Goal: Transaction & Acquisition: Purchase product/service

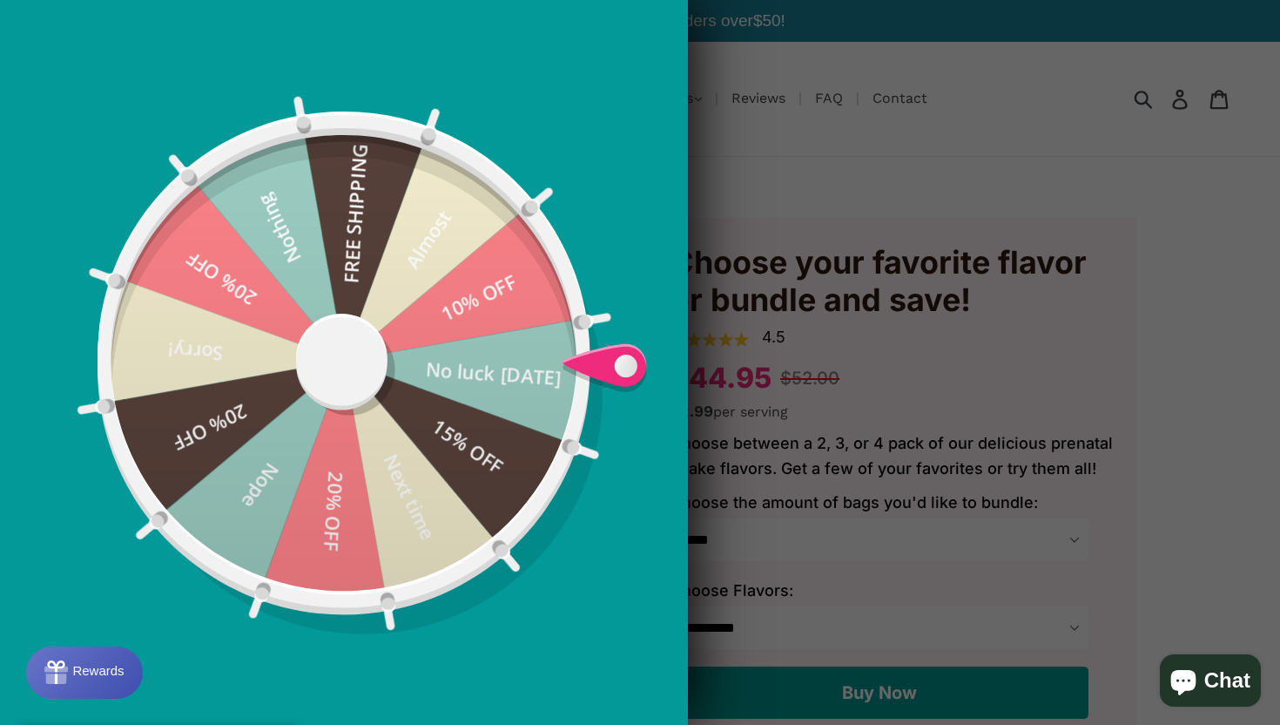
scroll to position [162, 0]
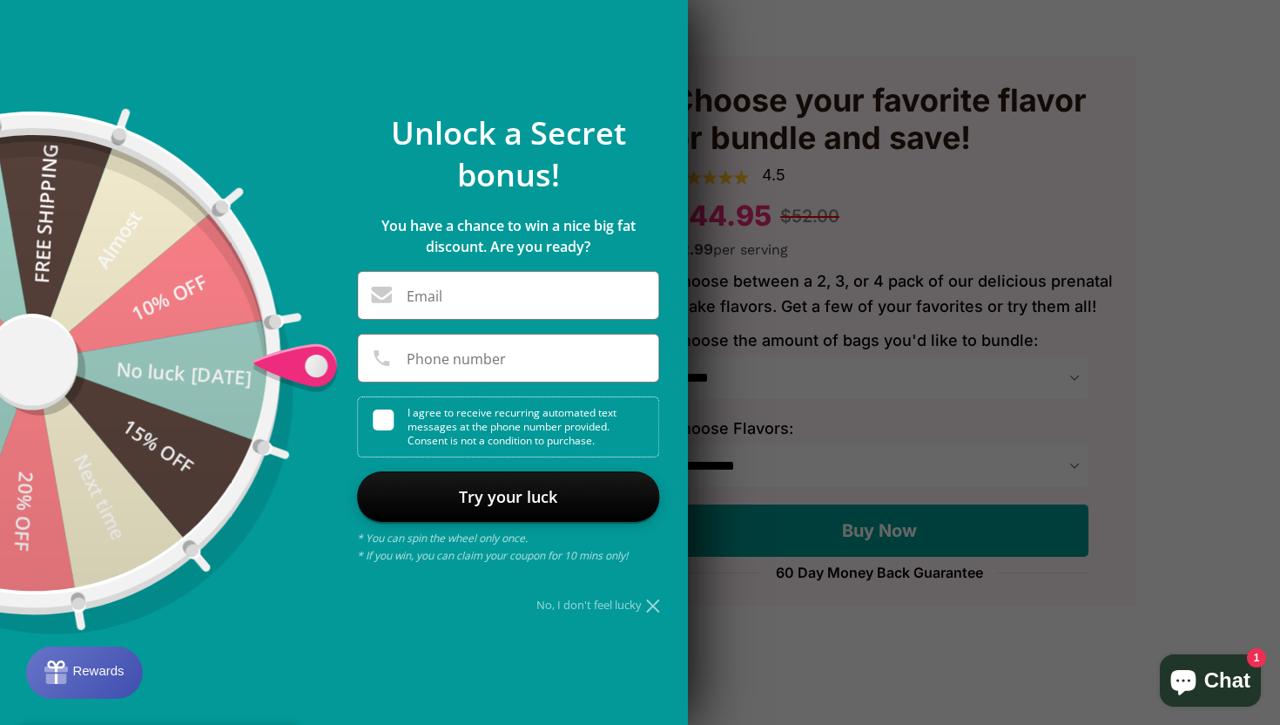
click at [652, 602] on icon at bounding box center [652, 605] width 13 height 13
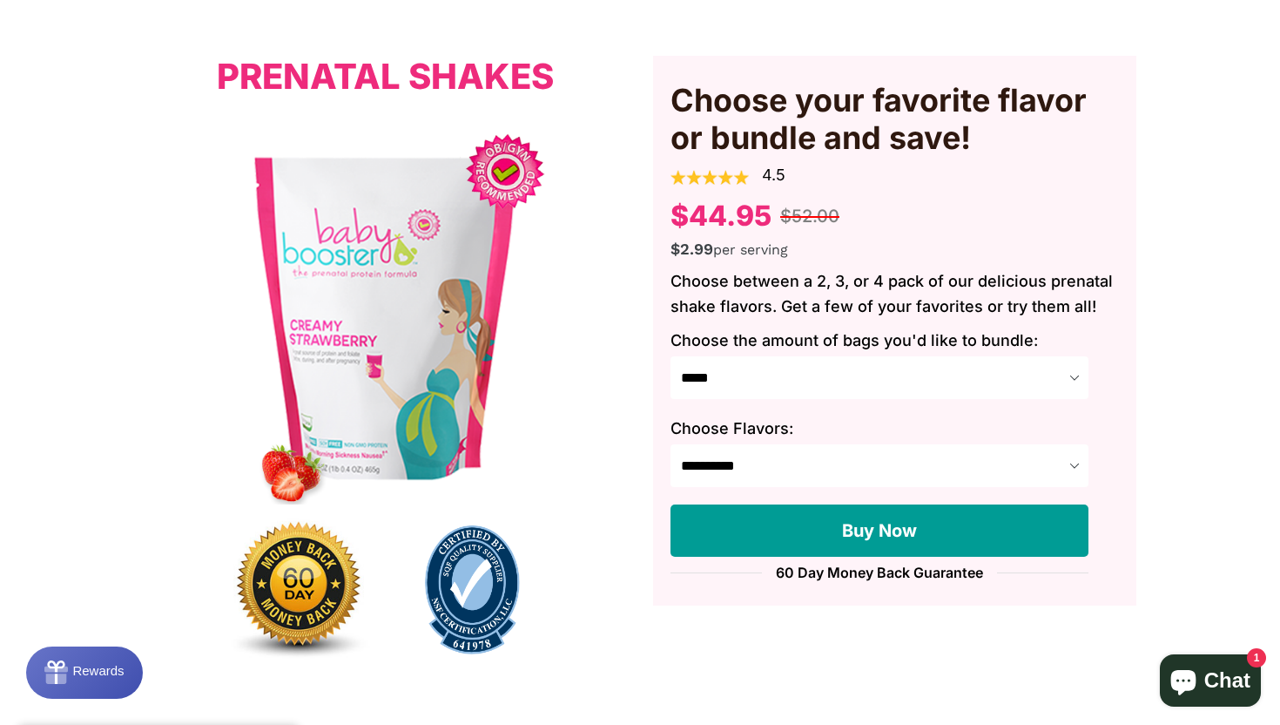
click at [824, 458] on select "**********" at bounding box center [880, 465] width 418 height 43
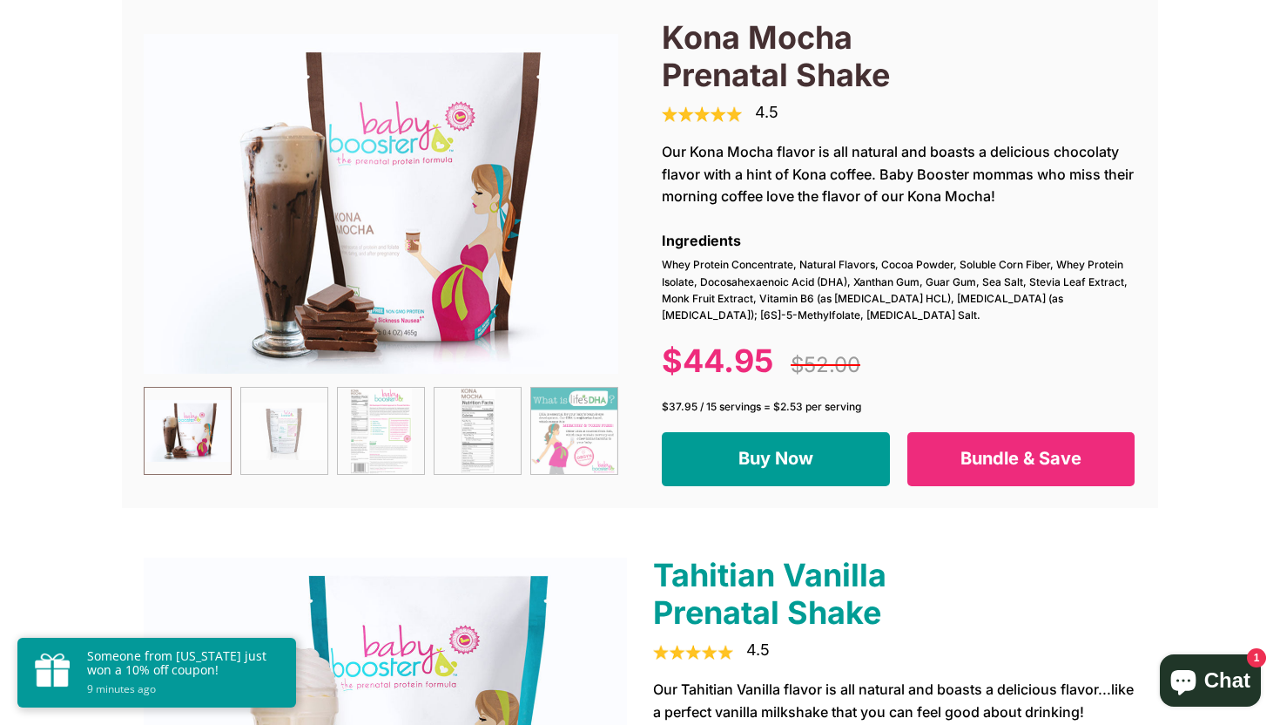
scroll to position [2160, 0]
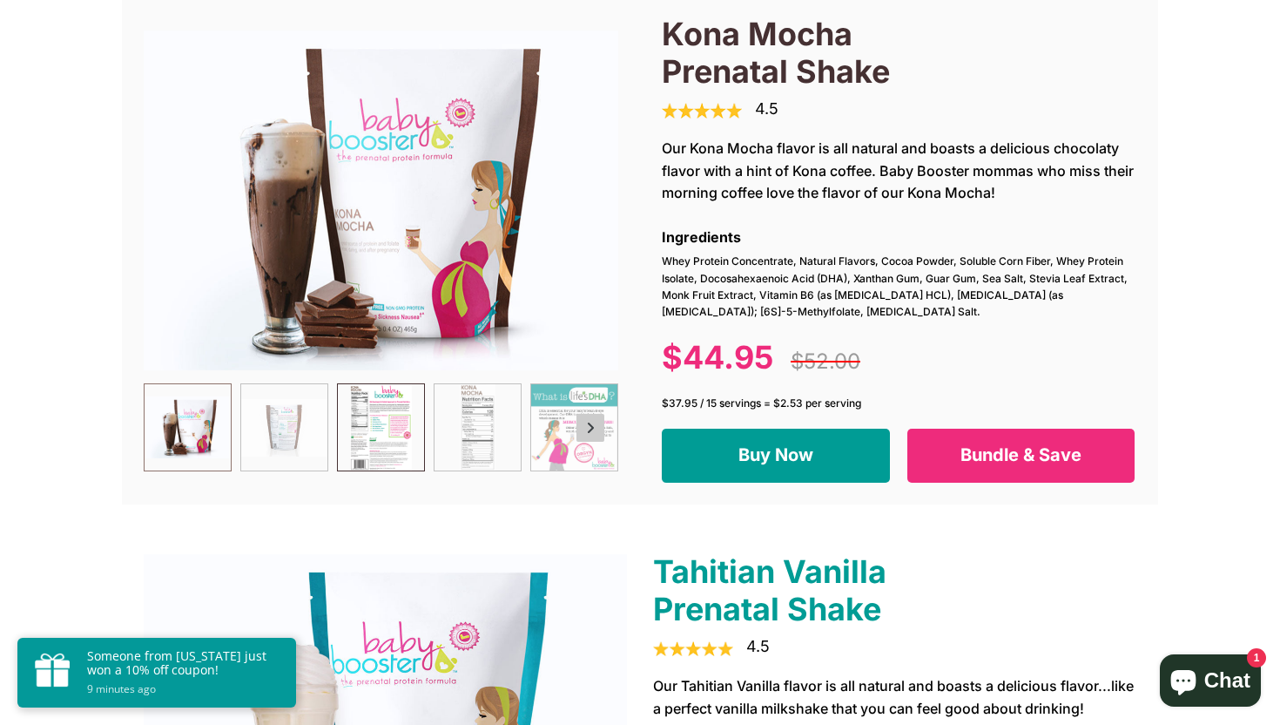
click at [402, 428] on img at bounding box center [381, 427] width 86 height 86
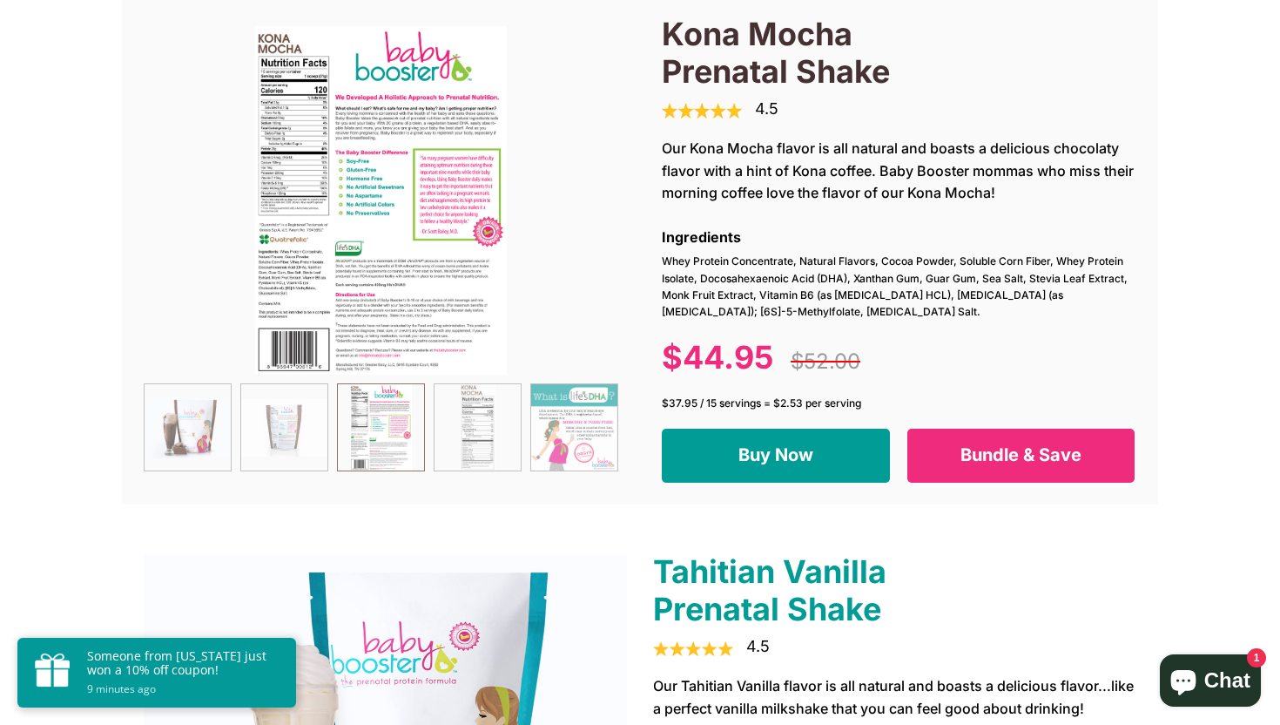
click at [411, 234] on img at bounding box center [381, 200] width 475 height 348
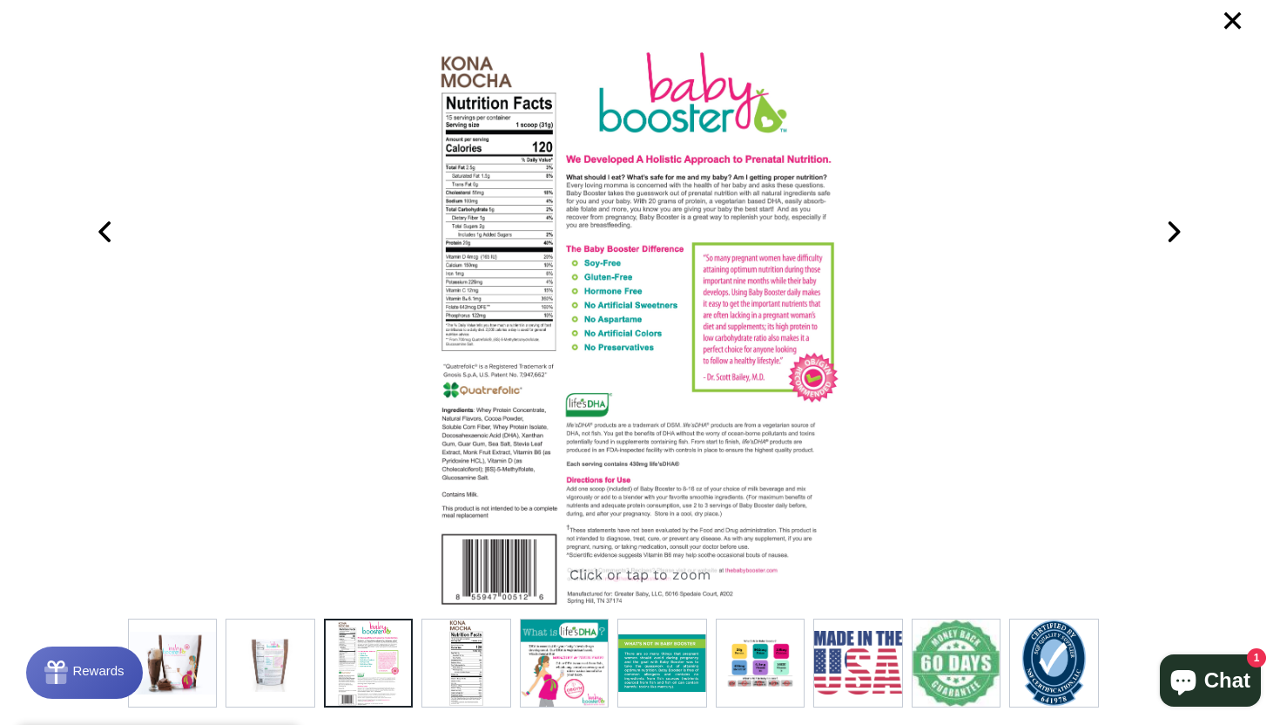
click at [606, 187] on img at bounding box center [640, 327] width 408 height 566
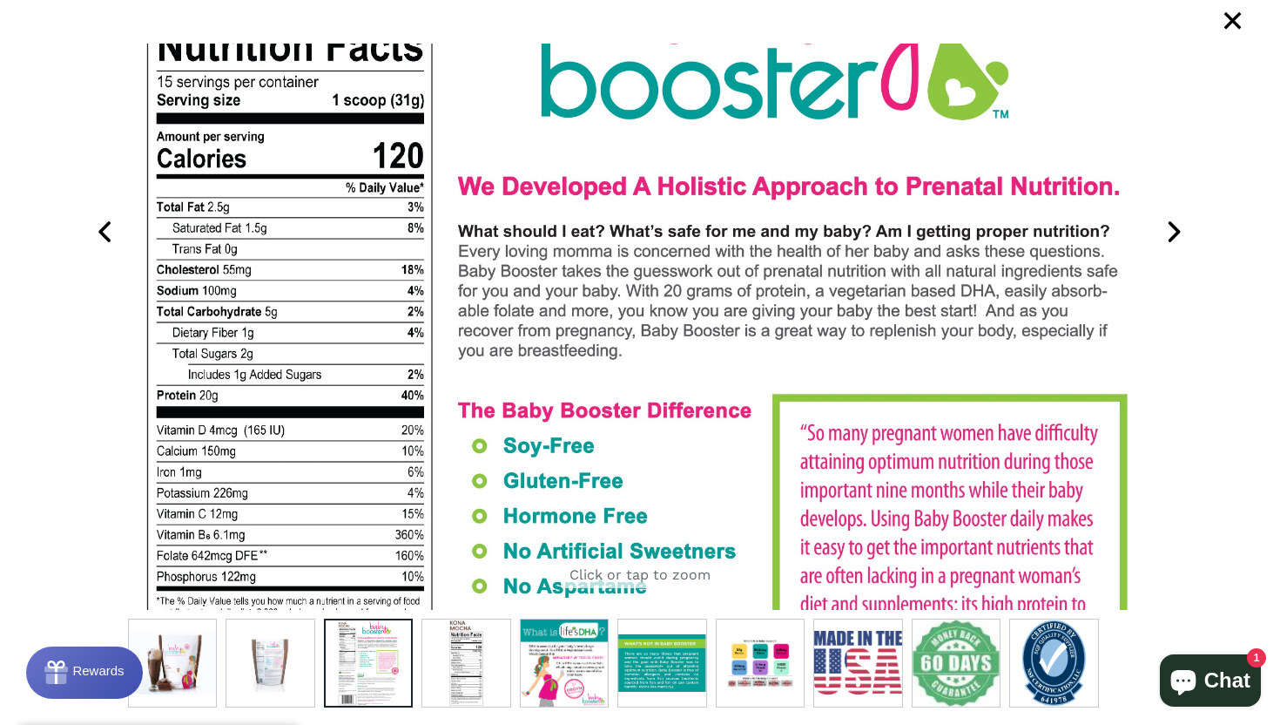
drag, startPoint x: 569, startPoint y: 381, endPoint x: 589, endPoint y: 662, distance: 282.1
click at [589, 662] on div "Click or tap to zoom" at bounding box center [640, 362] width 1024 height 725
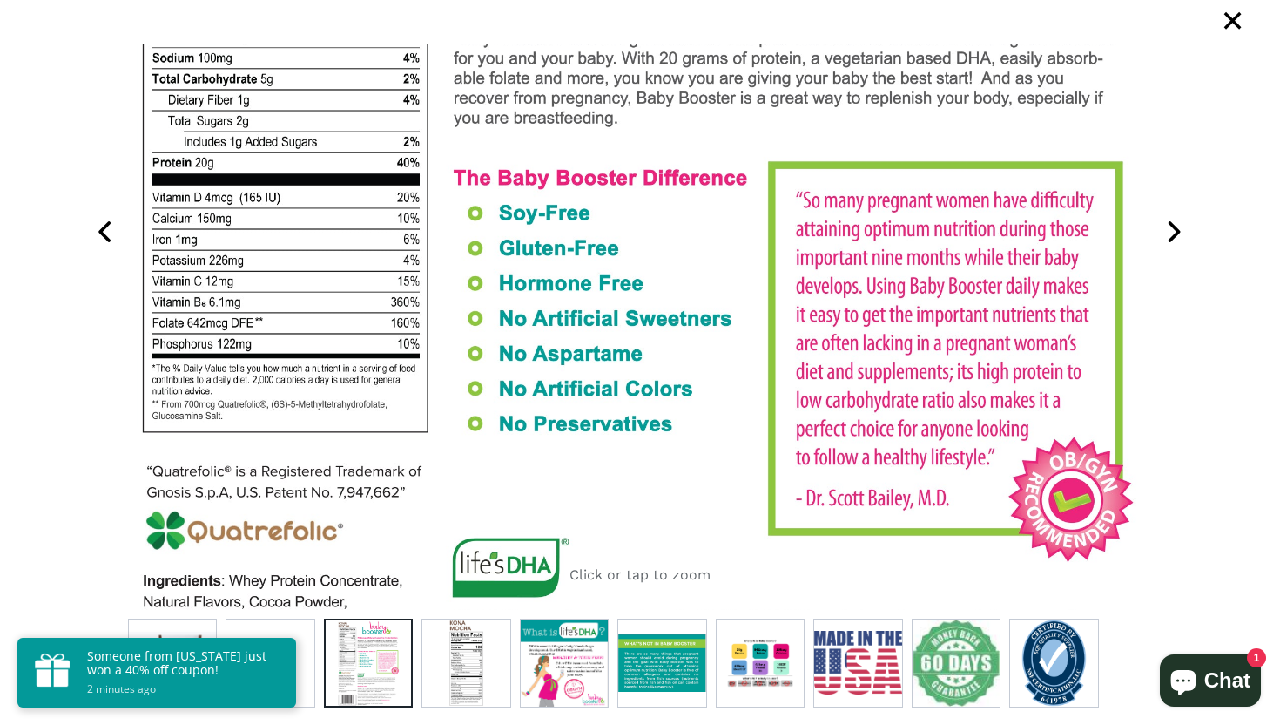
drag, startPoint x: 642, startPoint y: 457, endPoint x: 607, endPoint y: 221, distance: 238.6
click at [607, 221] on img at bounding box center [638, 372] width 1018 height 1415
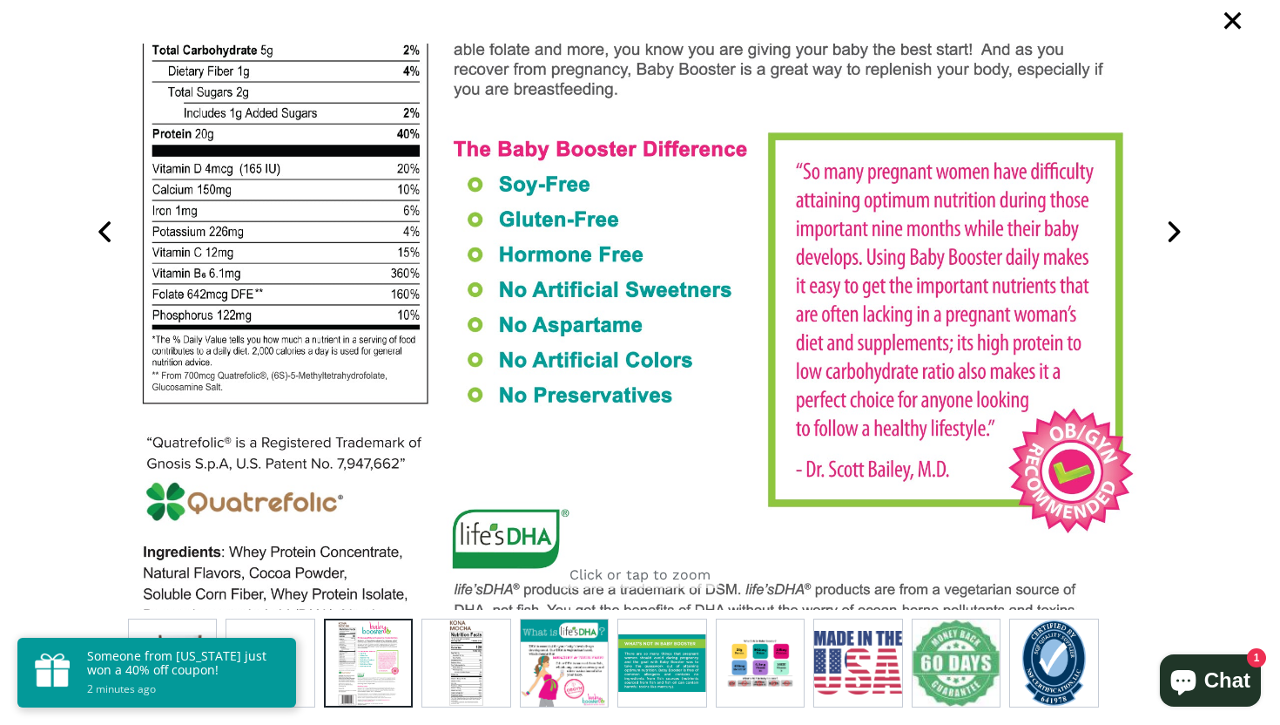
drag, startPoint x: 554, startPoint y: 389, endPoint x: 552, endPoint y: 356, distance: 33.1
click at [552, 356] on img at bounding box center [638, 343] width 1018 height 1415
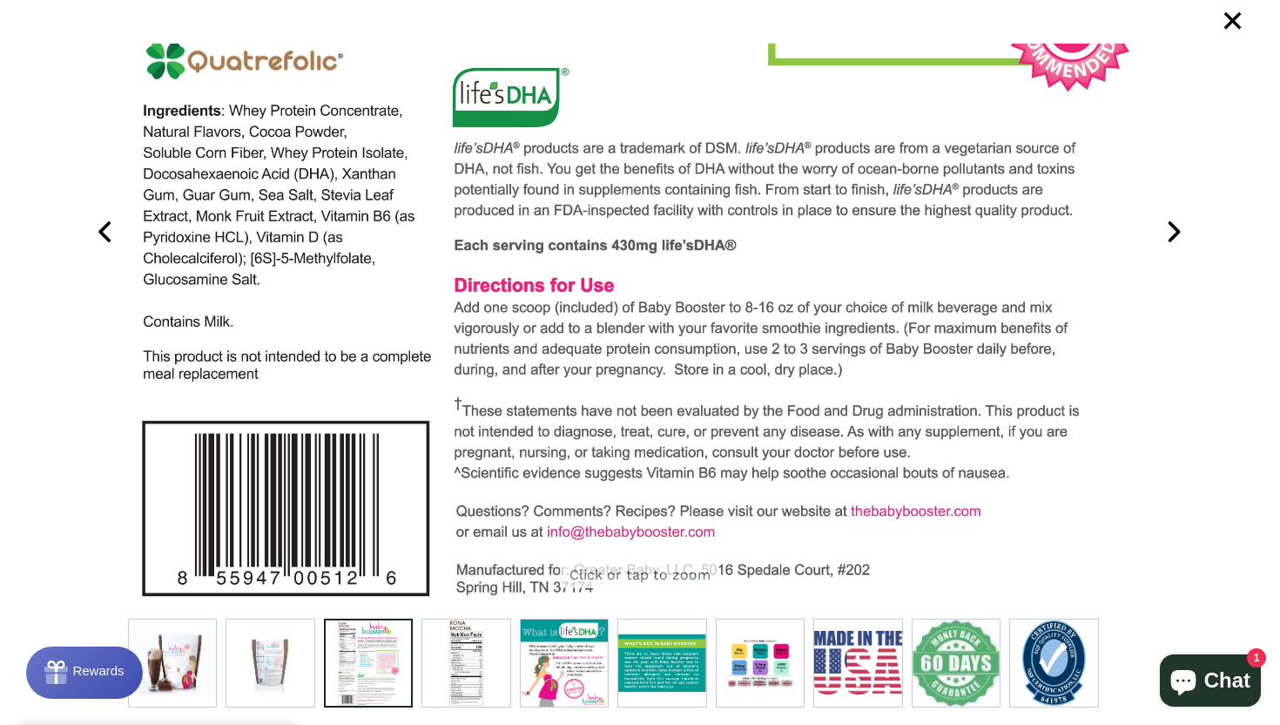
drag, startPoint x: 512, startPoint y: 473, endPoint x: 511, endPoint y: -38, distance: 511.3
drag, startPoint x: 636, startPoint y: 213, endPoint x: 607, endPoint y: 53, distance: 162.0
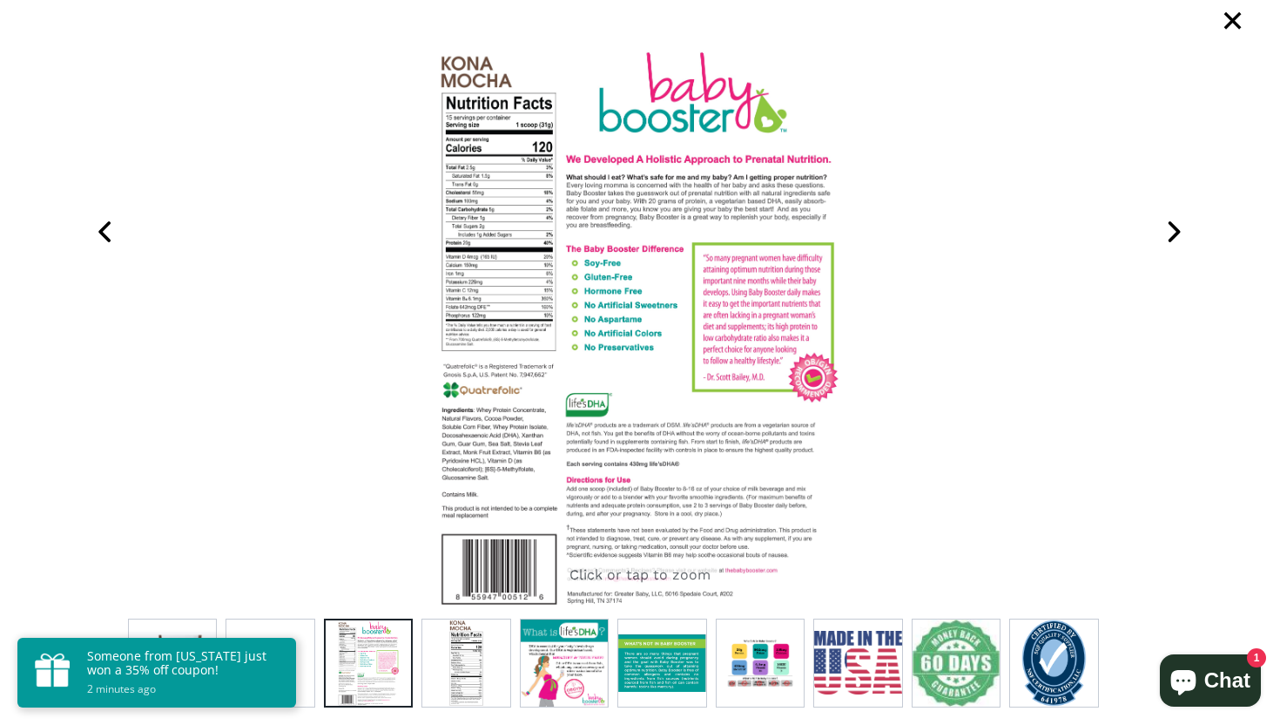
click at [557, 673] on img at bounding box center [564, 662] width 87 height 87
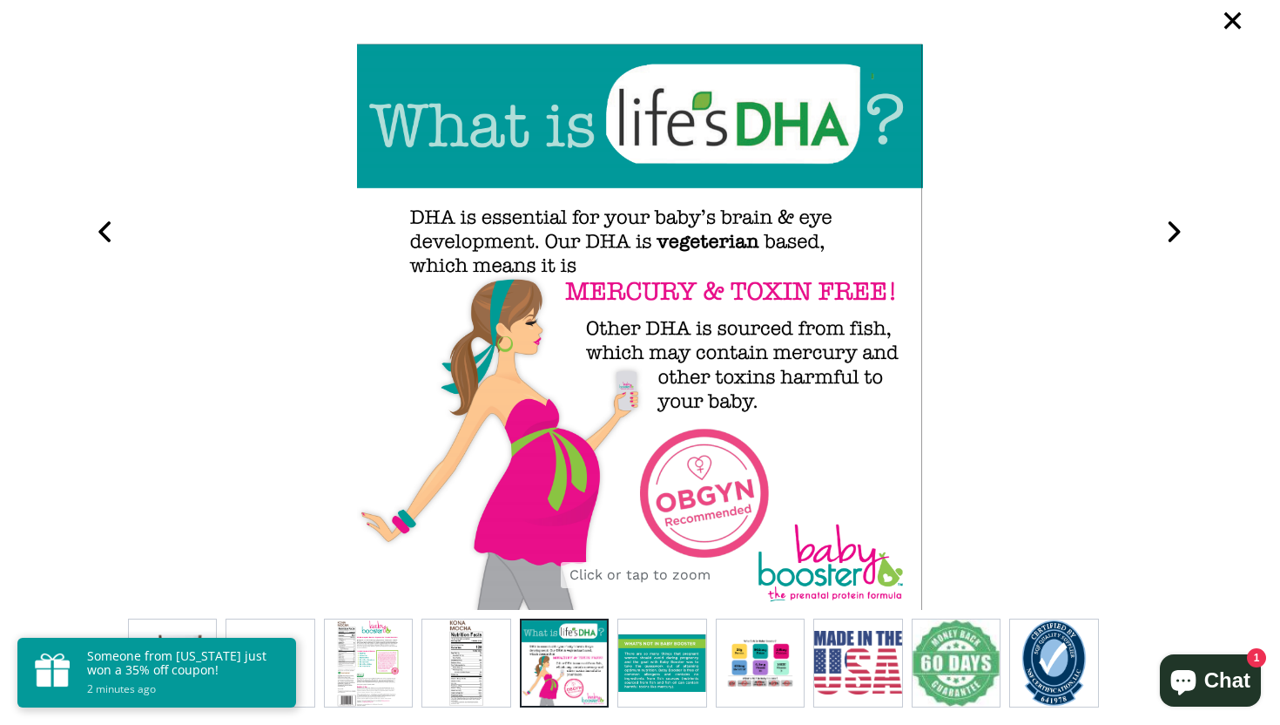
click at [463, 659] on img at bounding box center [465, 662] width 87 height 87
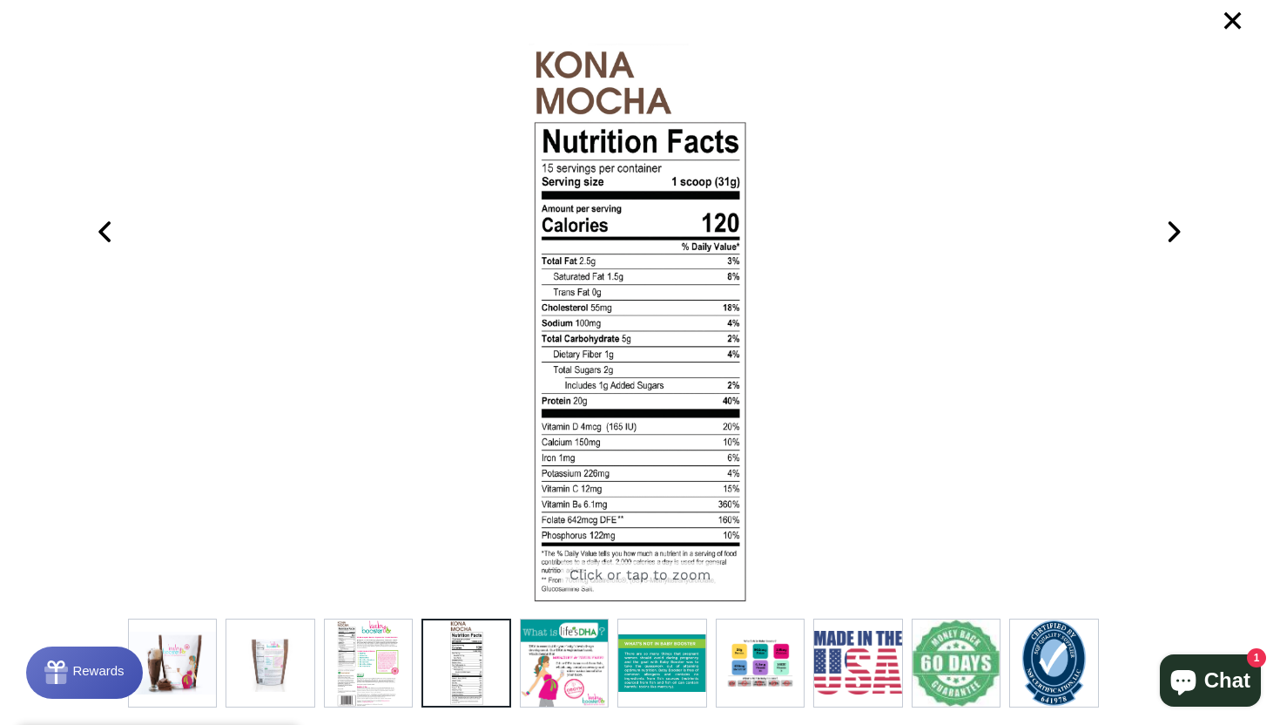
click at [378, 670] on img at bounding box center [368, 662] width 87 height 87
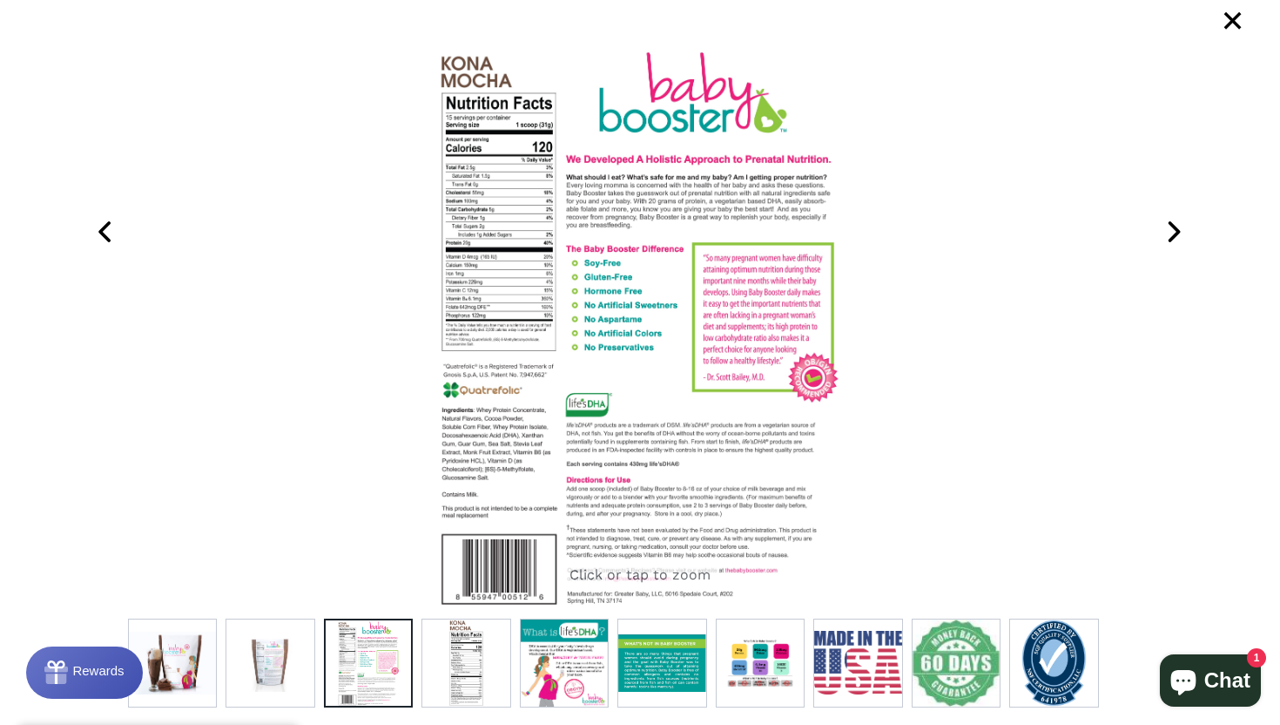
click at [676, 636] on img at bounding box center [661, 662] width 87 height 87
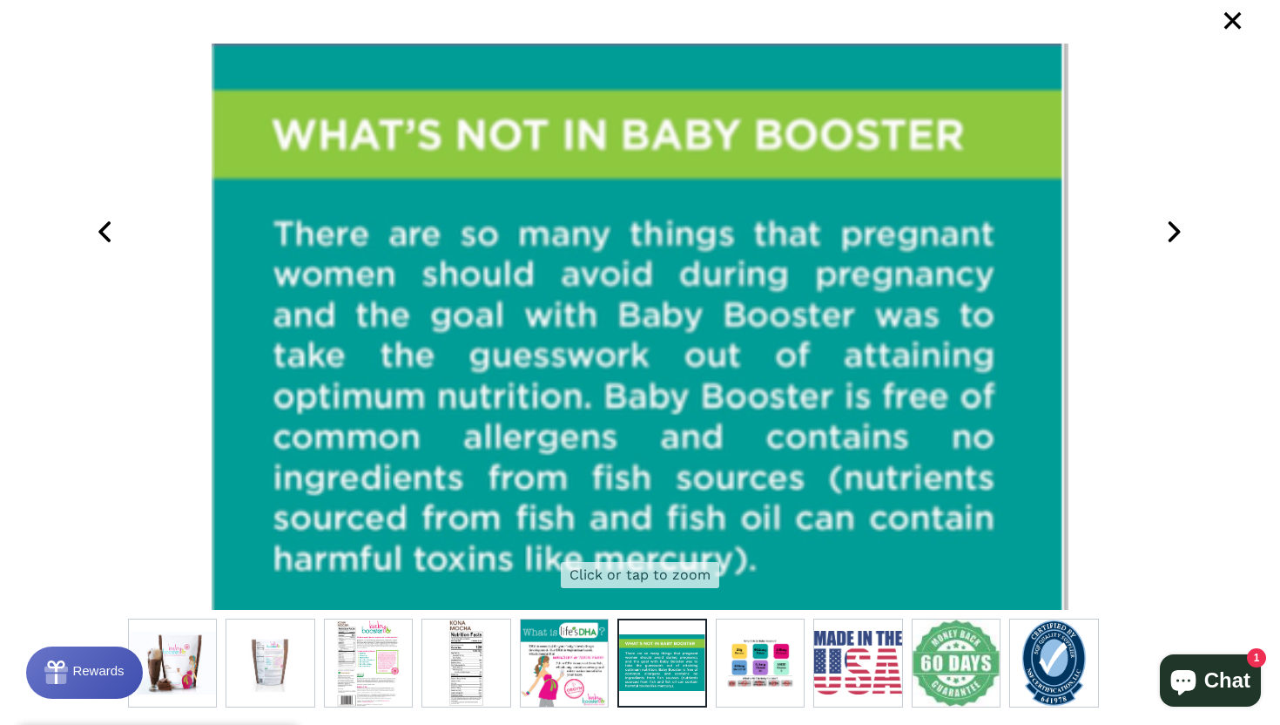
click at [683, 389] on img at bounding box center [641, 327] width 858 height 566
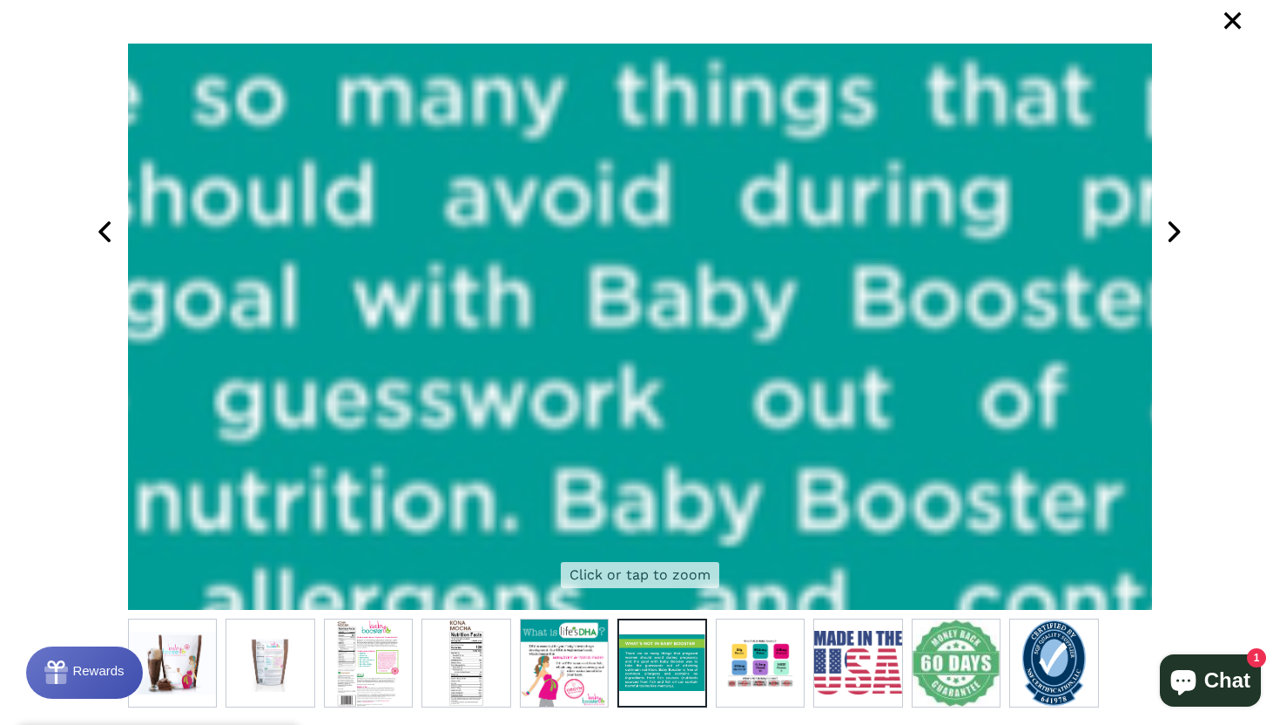
click at [683, 389] on img at bounding box center [640, 326] width 2144 height 1415
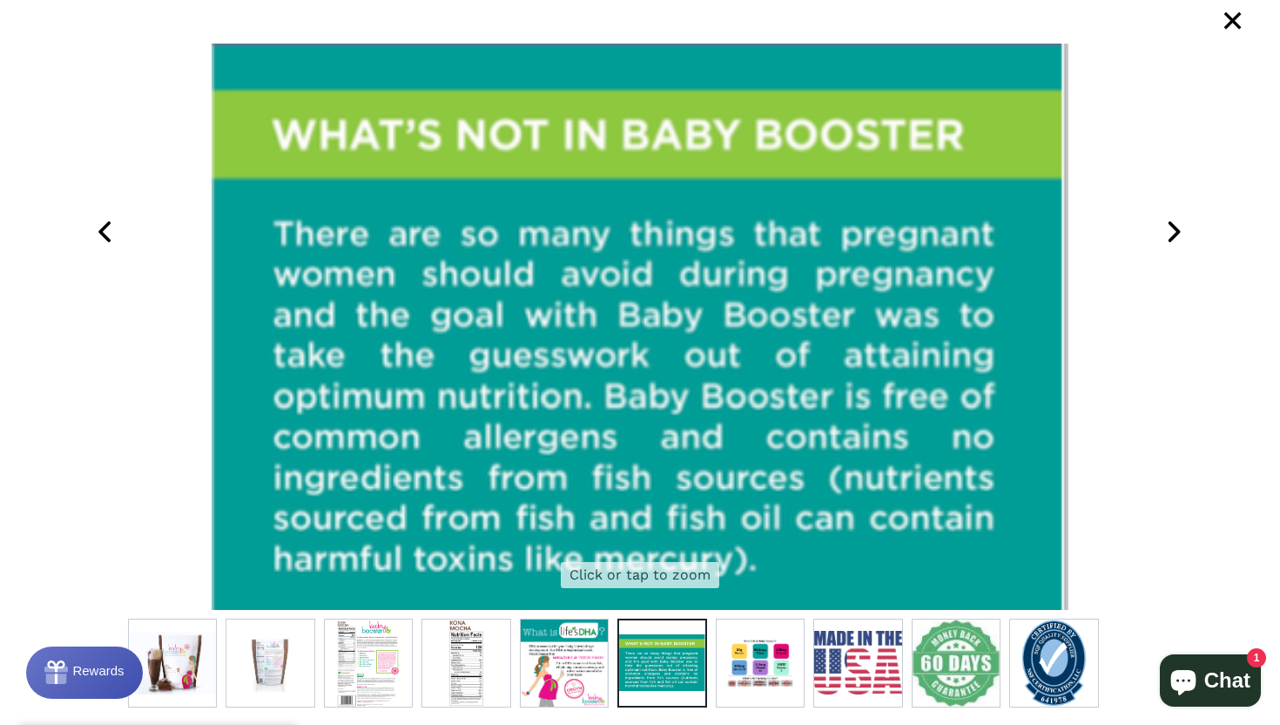
click at [750, 655] on img at bounding box center [760, 662] width 87 height 87
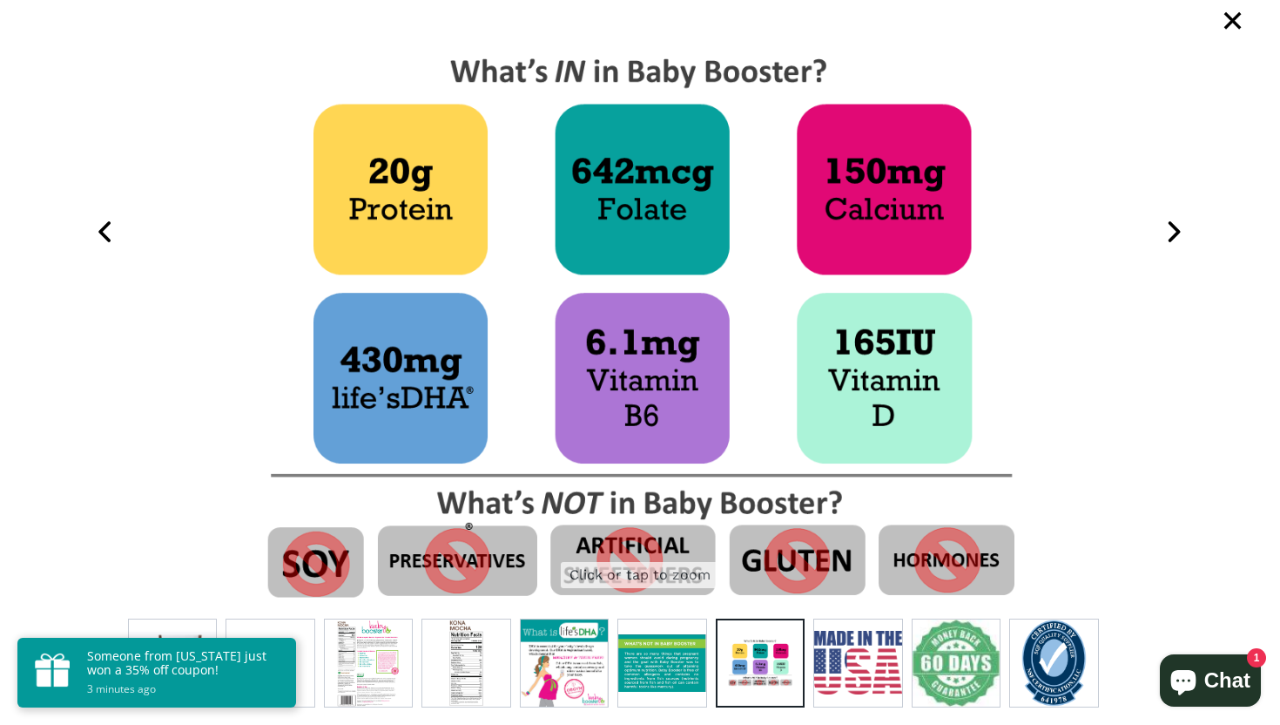
click at [880, 661] on img at bounding box center [857, 662] width 87 height 87
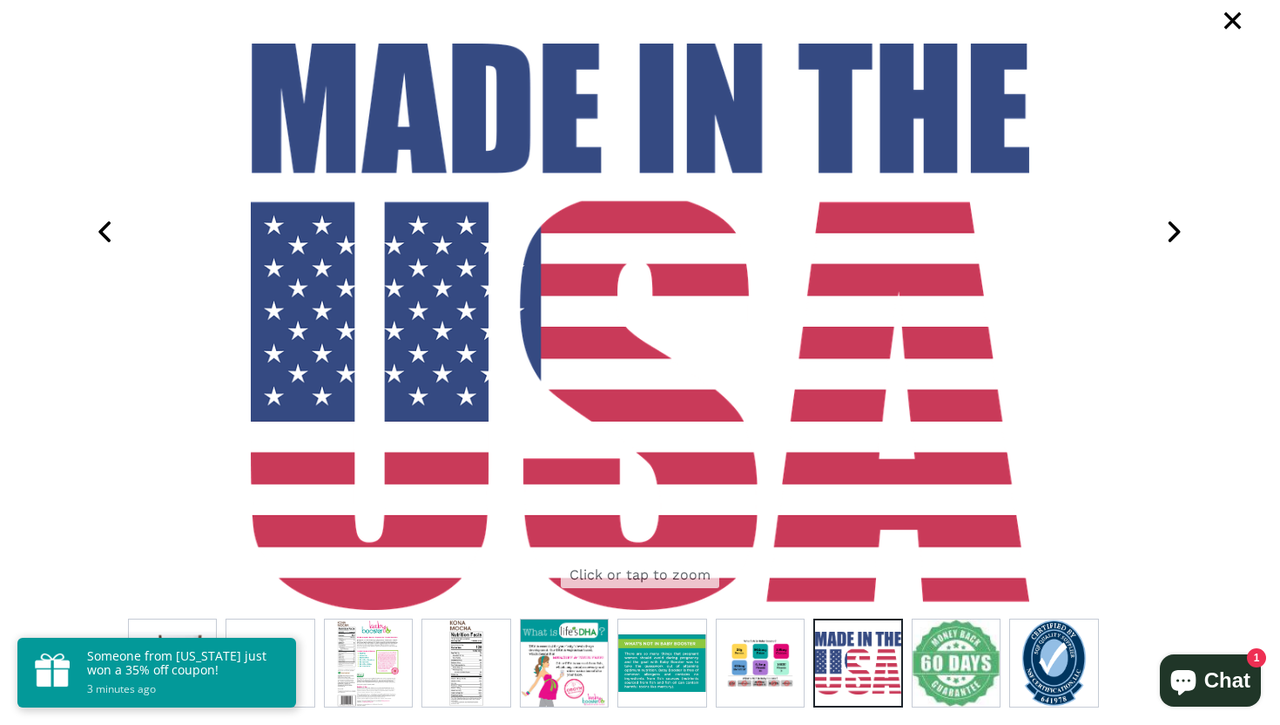
click at [1233, 13] on span "×" at bounding box center [1234, 22] width 44 height 44
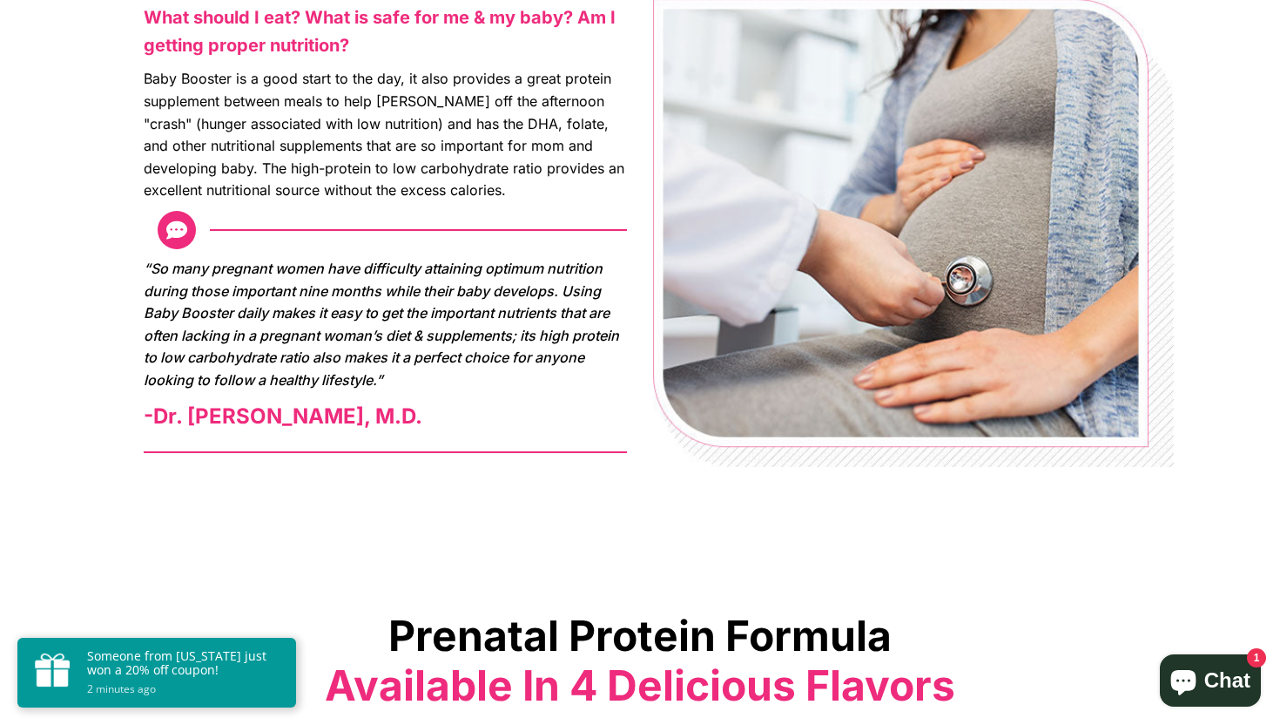
scroll to position [1152, 0]
